Goal: Information Seeking & Learning: Check status

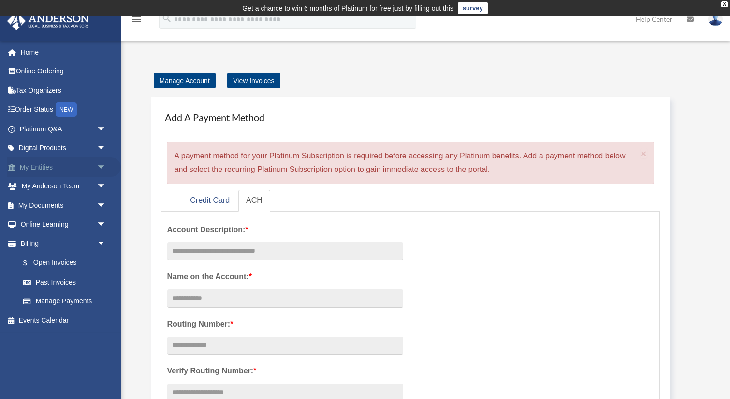
click at [57, 169] on link "My Entities arrow_drop_down" at bounding box center [64, 167] width 114 height 19
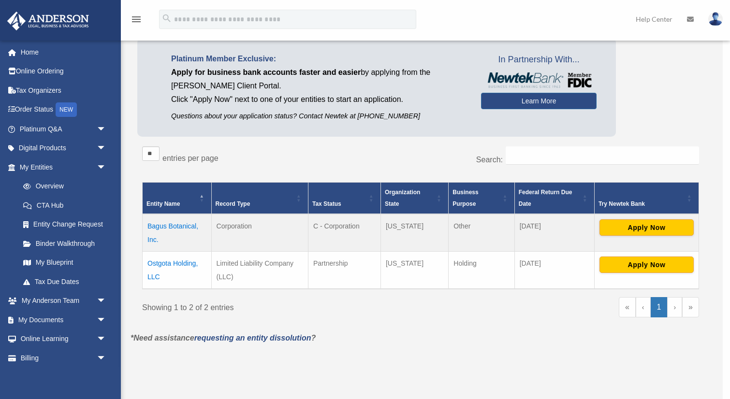
scroll to position [77, 0]
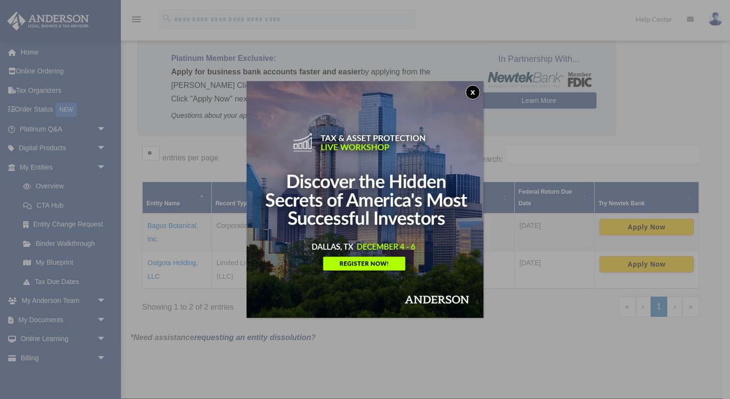
click at [473, 90] on button "x" at bounding box center [473, 92] width 15 height 15
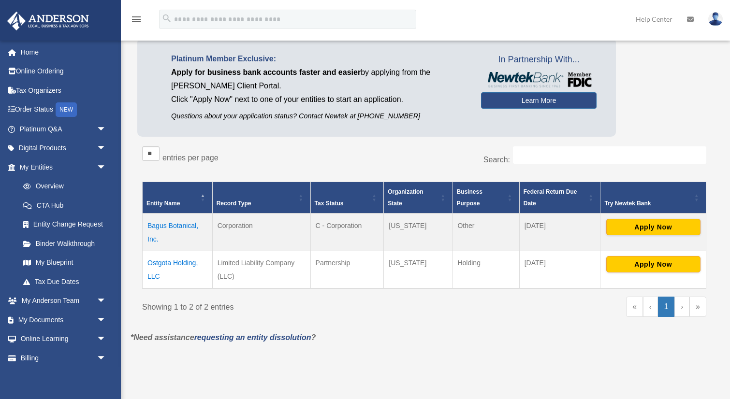
click at [168, 264] on td "Ostgota Holding, LLC" at bounding box center [178, 270] width 70 height 38
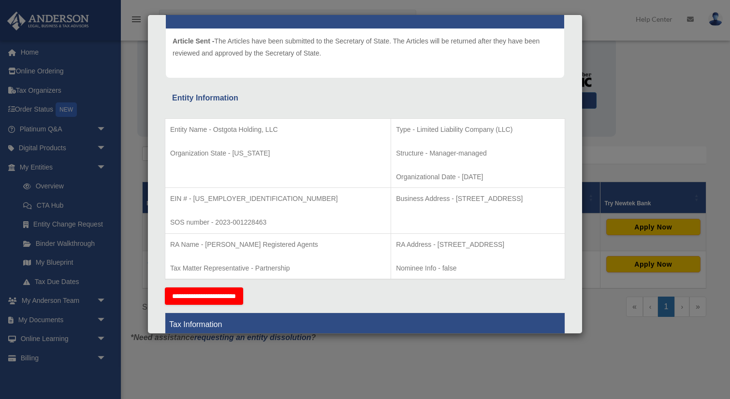
scroll to position [109, 0]
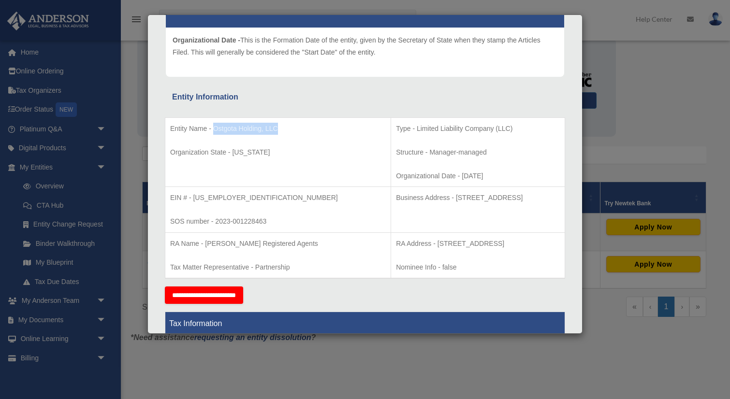
drag, startPoint x: 278, startPoint y: 129, endPoint x: 221, endPoint y: 130, distance: 56.6
click at [212, 128] on p "Entity Name - Ostgota Holding, LLC" at bounding box center [278, 129] width 216 height 12
copy p "Ostgota Holding, LLC"
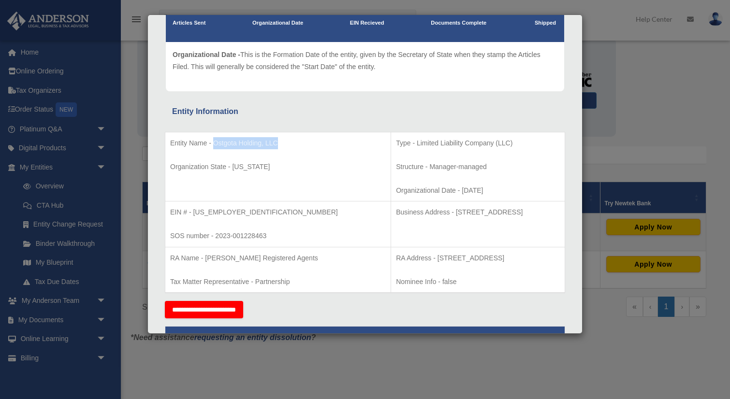
scroll to position [0, 0]
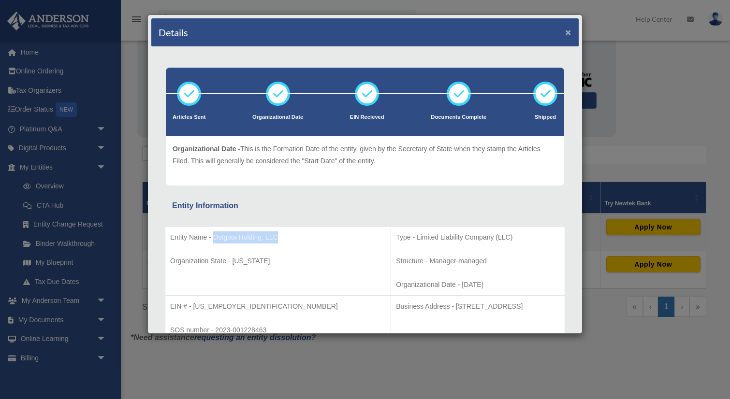
click at [570, 30] on button "×" at bounding box center [568, 32] width 6 height 10
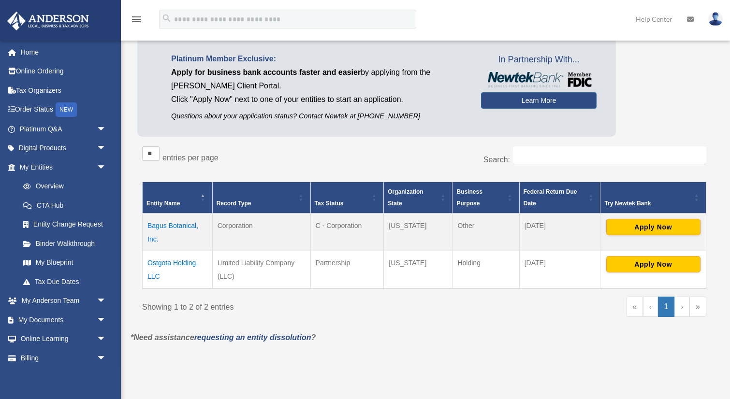
click at [170, 224] on td "Bagus Botanical, Inc." at bounding box center [178, 233] width 70 height 38
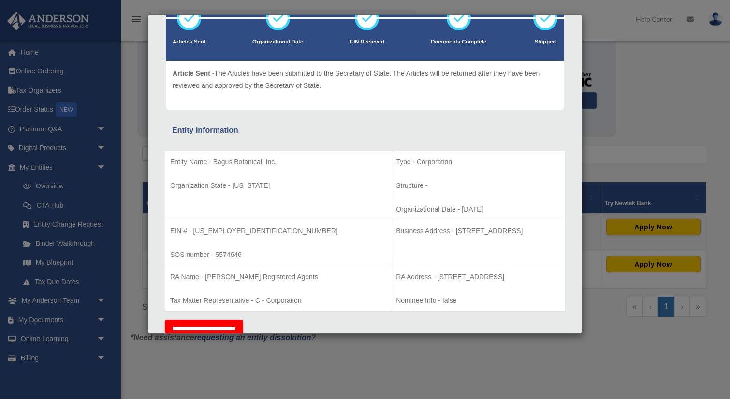
scroll to position [62, 0]
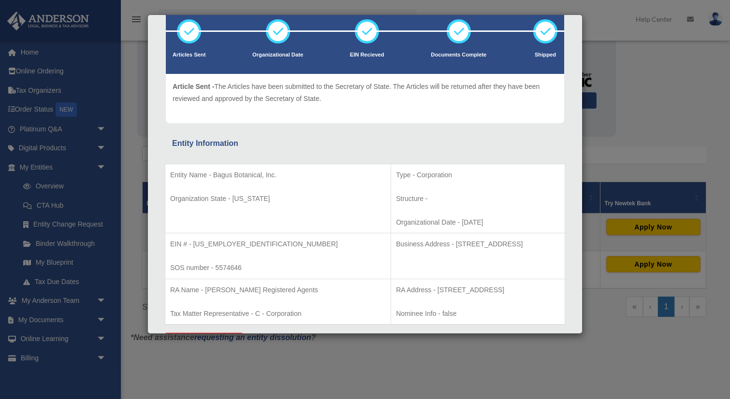
click at [633, 129] on div "Details × Articles Sent Organizational Date" at bounding box center [365, 199] width 730 height 399
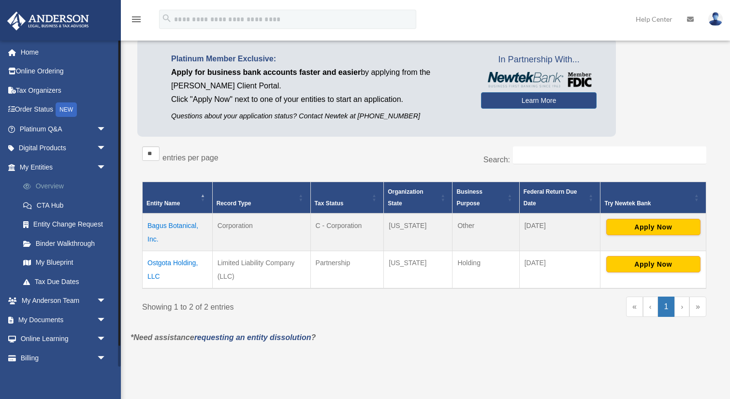
click at [61, 184] on link "Overview" at bounding box center [67, 186] width 107 height 19
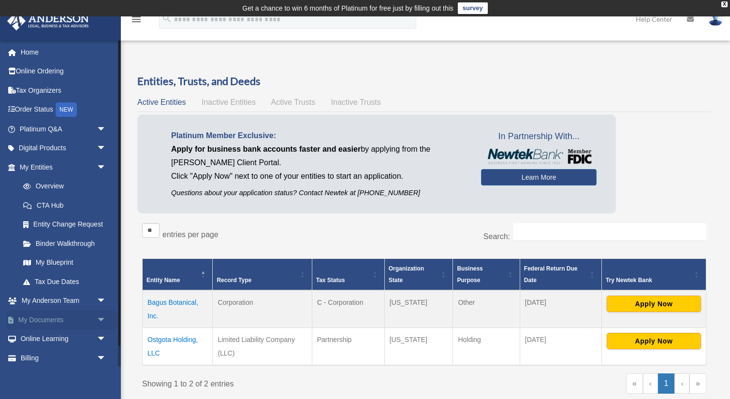
click at [58, 324] on link "My Documents arrow_drop_down" at bounding box center [64, 319] width 114 height 19
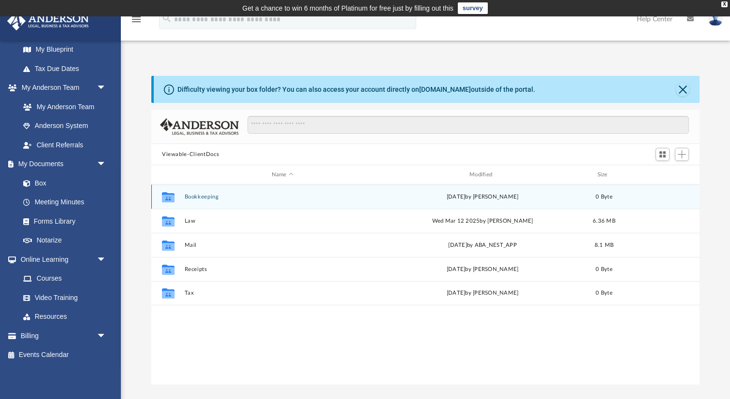
scroll to position [1, 0]
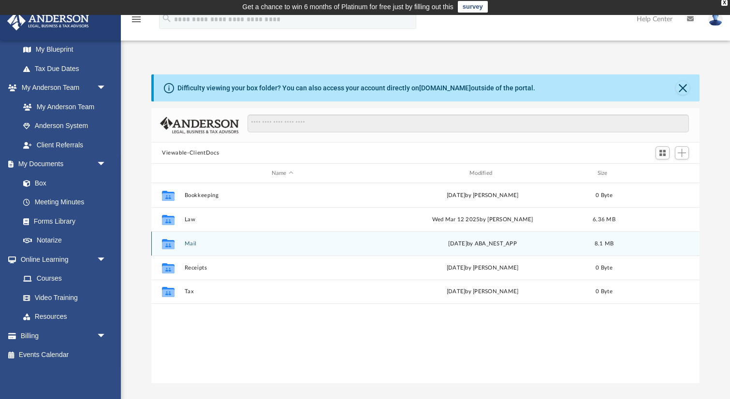
click at [192, 241] on button "Mail" at bounding box center [283, 244] width 196 height 6
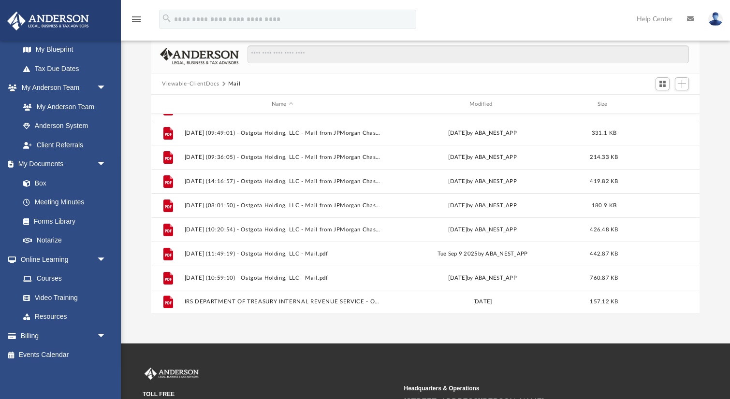
scroll to position [77, 0]
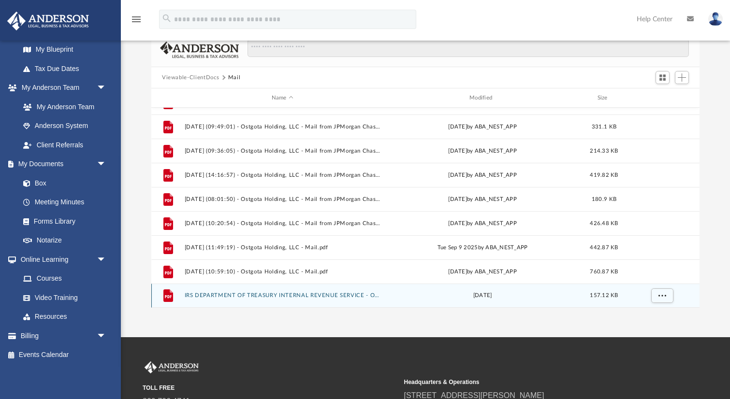
click at [233, 293] on button "IRS DEPARTMENT OF TREASURY INTERNAL REVENUE SERVICE - OSTGOTA HOLDING LLC - DAV…" at bounding box center [283, 296] width 196 height 6
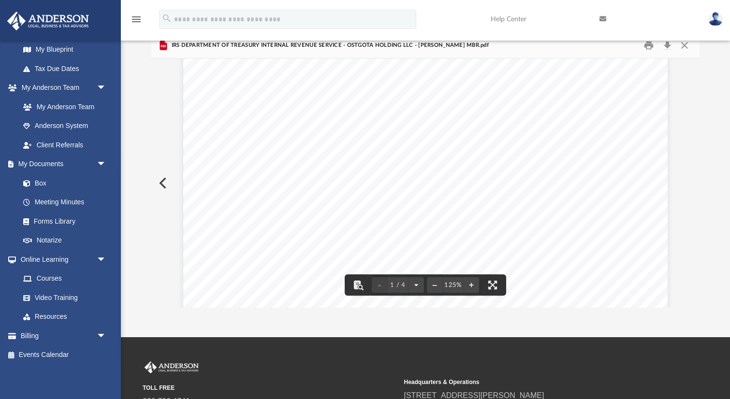
scroll to position [0, 0]
click at [685, 45] on button "Close" at bounding box center [684, 45] width 17 height 15
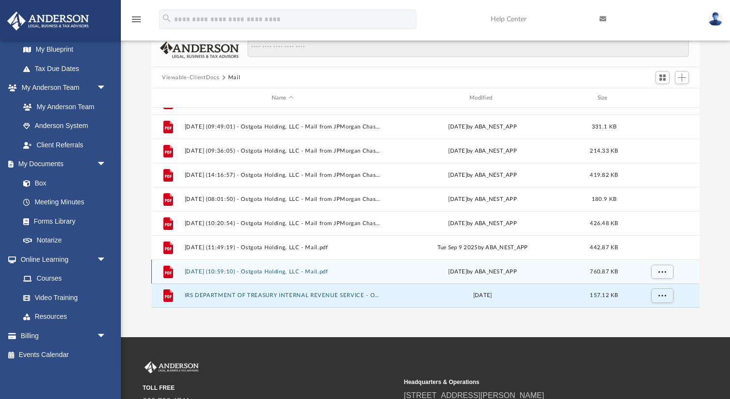
click at [229, 269] on button "2025.10.08 (10:59:10) - Ostgota Holding, LLC - Mail.pdf" at bounding box center [283, 272] width 196 height 6
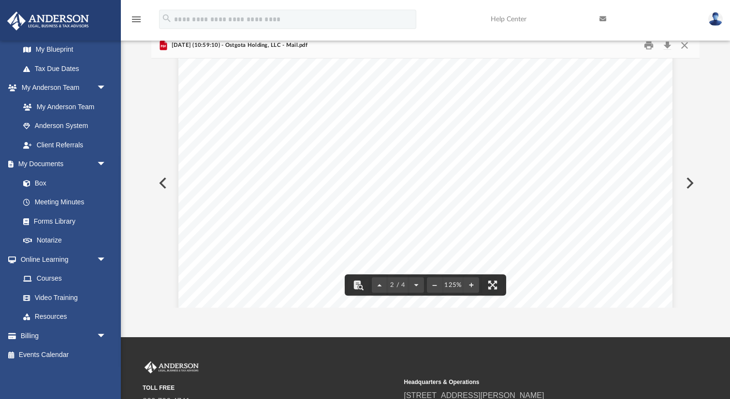
scroll to position [719, 0]
click at [683, 44] on button "Close" at bounding box center [684, 45] width 17 height 15
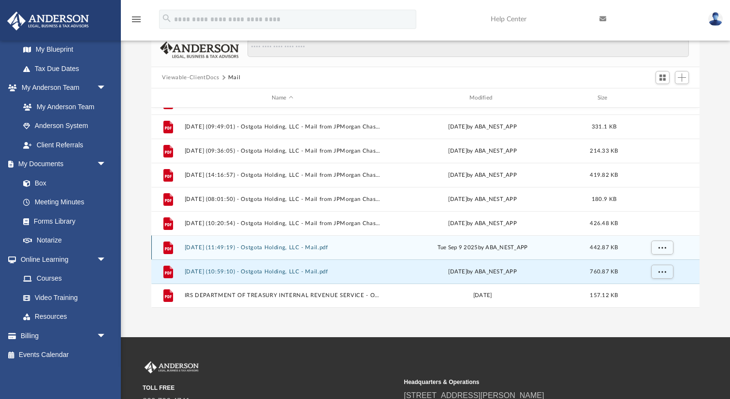
click at [252, 247] on button "2025.09.09 (11:49:19) - Ostgota Holding, LLC - Mail.pdf" at bounding box center [283, 248] width 196 height 6
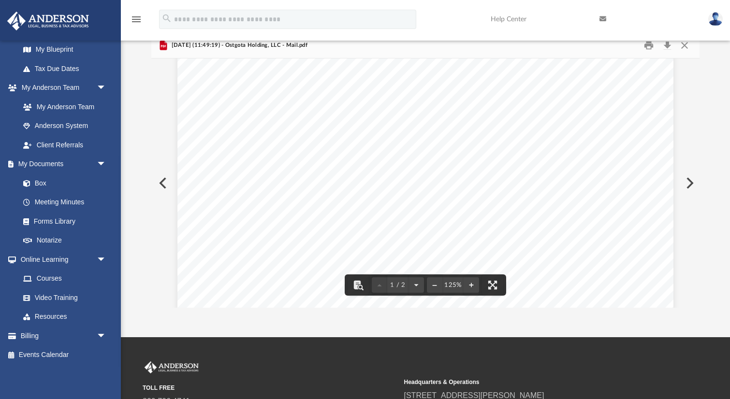
scroll to position [194, 0]
click at [684, 45] on button "Close" at bounding box center [684, 45] width 17 height 15
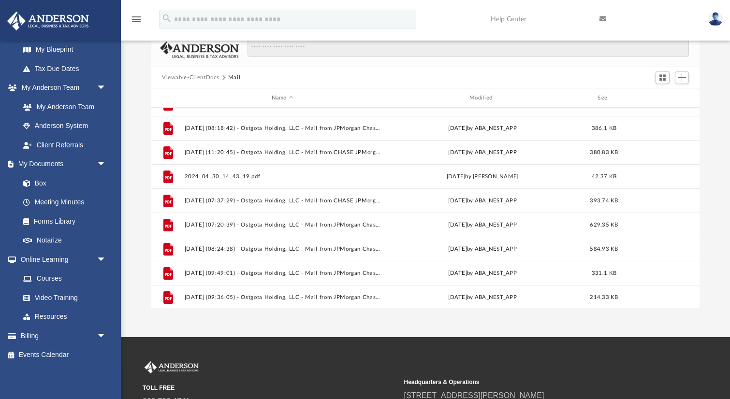
scroll to position [160, 0]
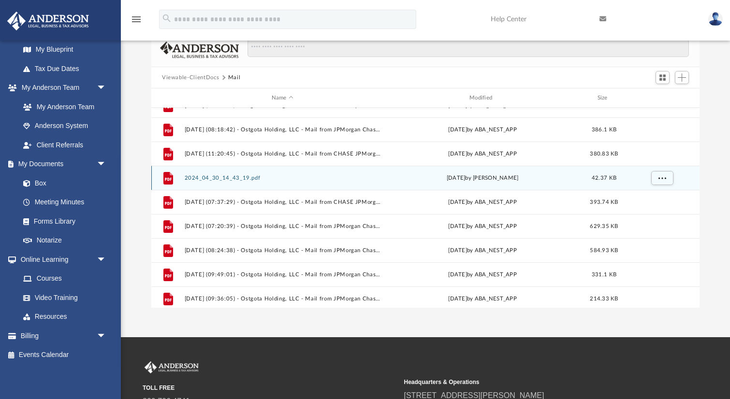
click at [236, 178] on button "2024_04_30_14_43_19.pdf" at bounding box center [283, 178] width 196 height 6
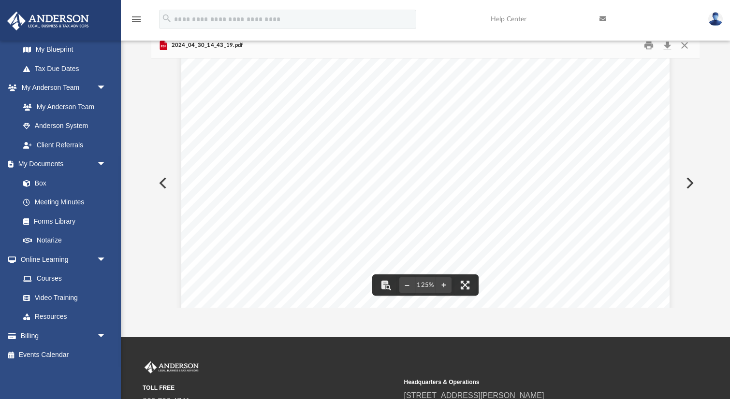
scroll to position [0, 0]
click at [685, 44] on button "Close" at bounding box center [684, 45] width 17 height 15
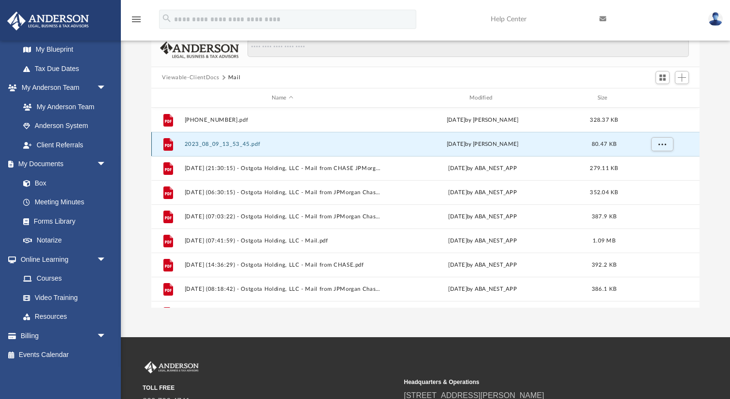
click at [245, 143] on button "2023_08_09_13_53_45.pdf" at bounding box center [283, 144] width 196 height 6
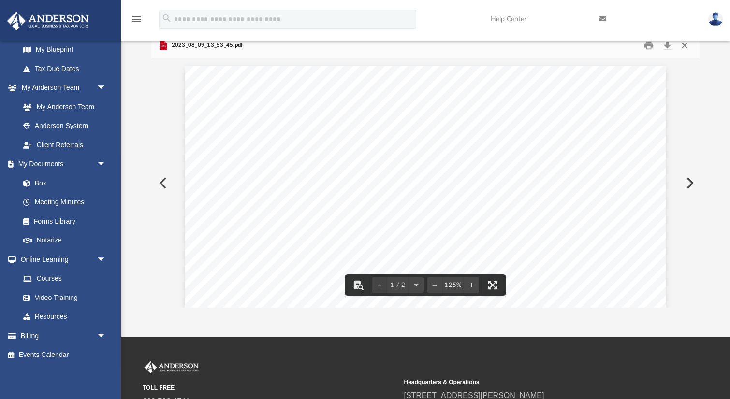
click at [687, 46] on button "Close" at bounding box center [684, 45] width 17 height 15
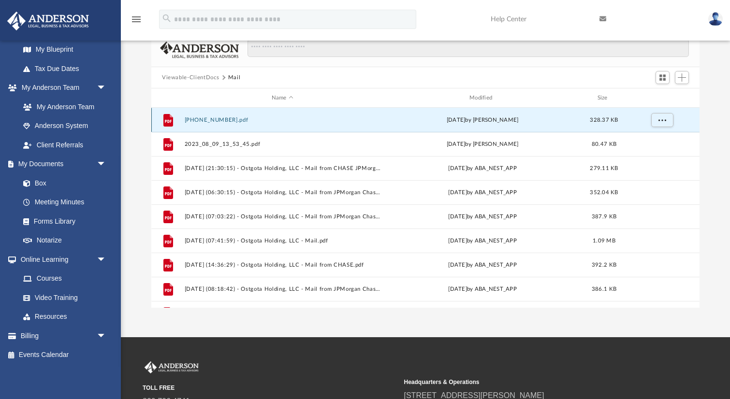
click at [230, 119] on button "05-20-20240001.pdf" at bounding box center [283, 120] width 196 height 6
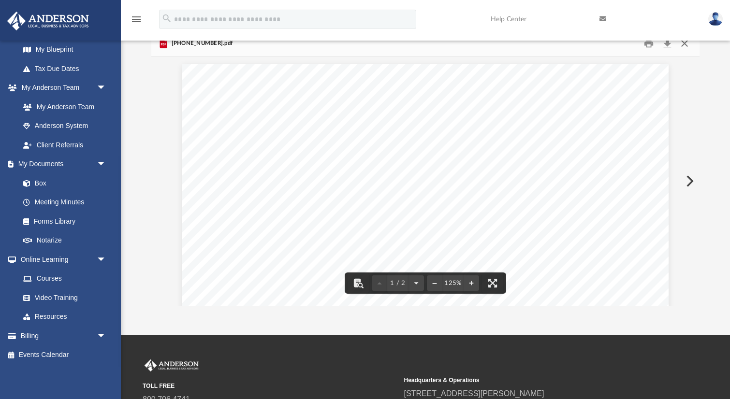
click at [687, 42] on button "Close" at bounding box center [684, 43] width 17 height 15
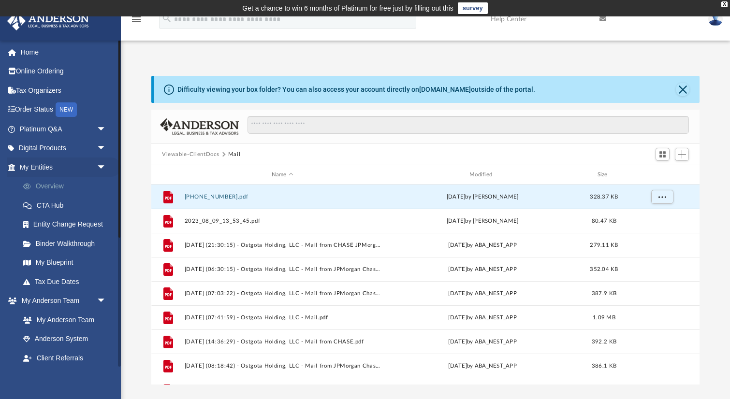
click at [58, 188] on link "Overview" at bounding box center [67, 186] width 107 height 19
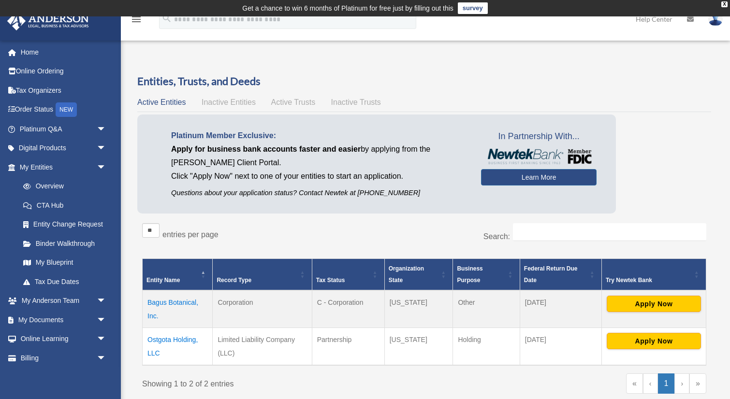
click at [175, 301] on td "Bagus Botanical, Inc." at bounding box center [178, 310] width 70 height 38
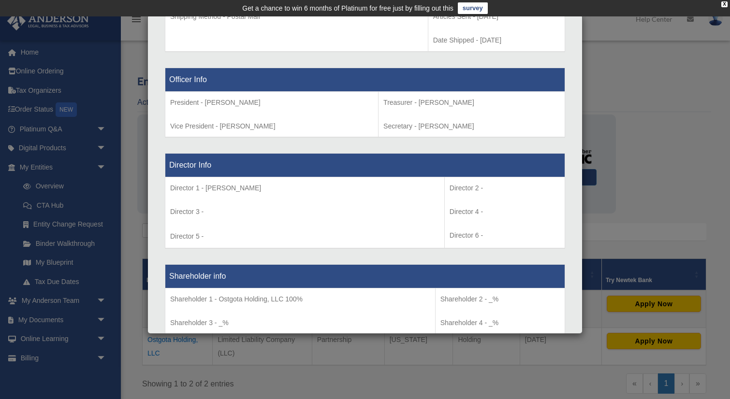
scroll to position [572, 0]
